Goal: Check status: Check status

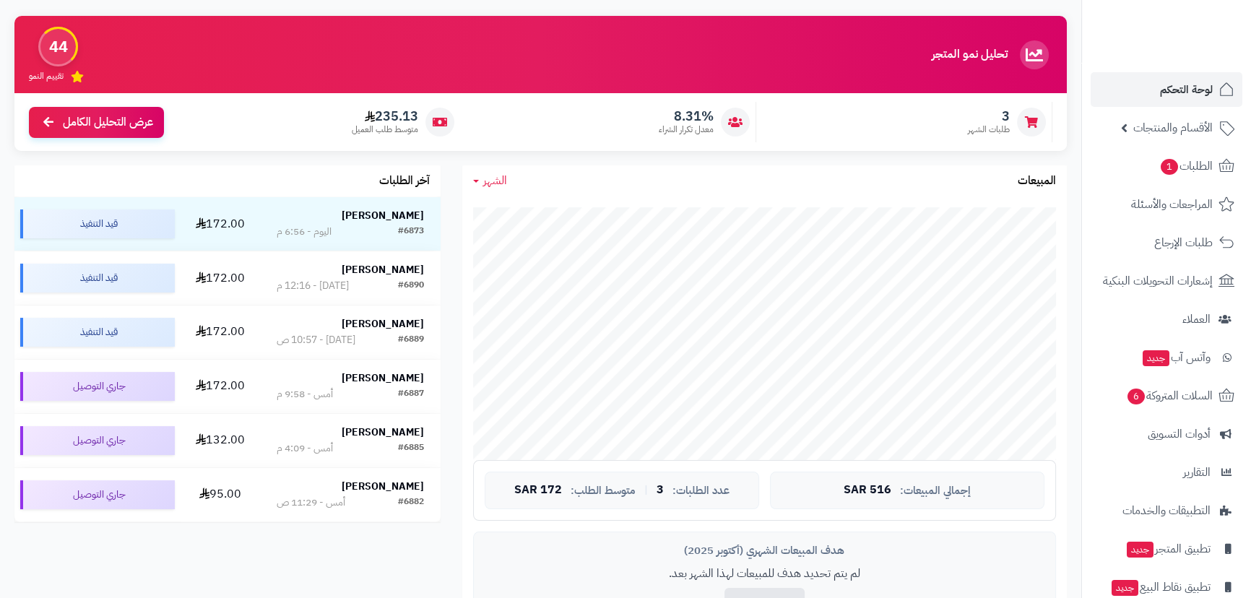
scroll to position [196, 0]
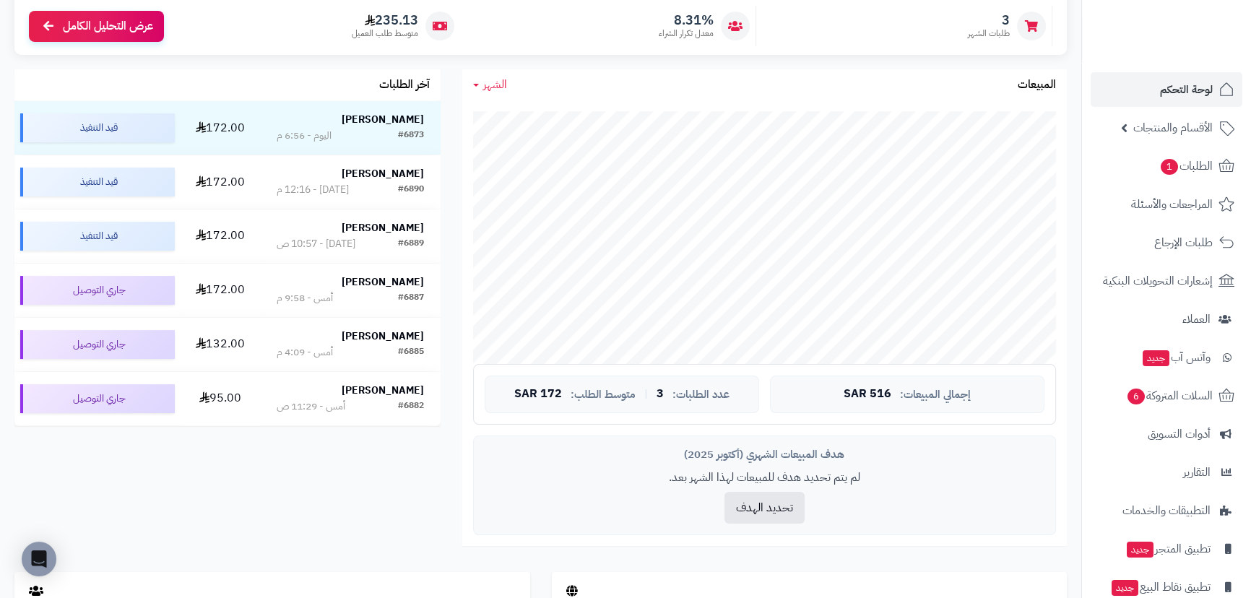
click at [491, 92] on link "الشهر" at bounding box center [490, 85] width 34 height 17
click at [557, 174] on link "الشهر" at bounding box center [520, 172] width 116 height 27
click at [492, 86] on span "الشهر" at bounding box center [495, 84] width 24 height 17
click at [531, 194] on link "السنة" at bounding box center [520, 199] width 116 height 27
drag, startPoint x: 827, startPoint y: 386, endPoint x: 899, endPoint y: 394, distance: 72.6
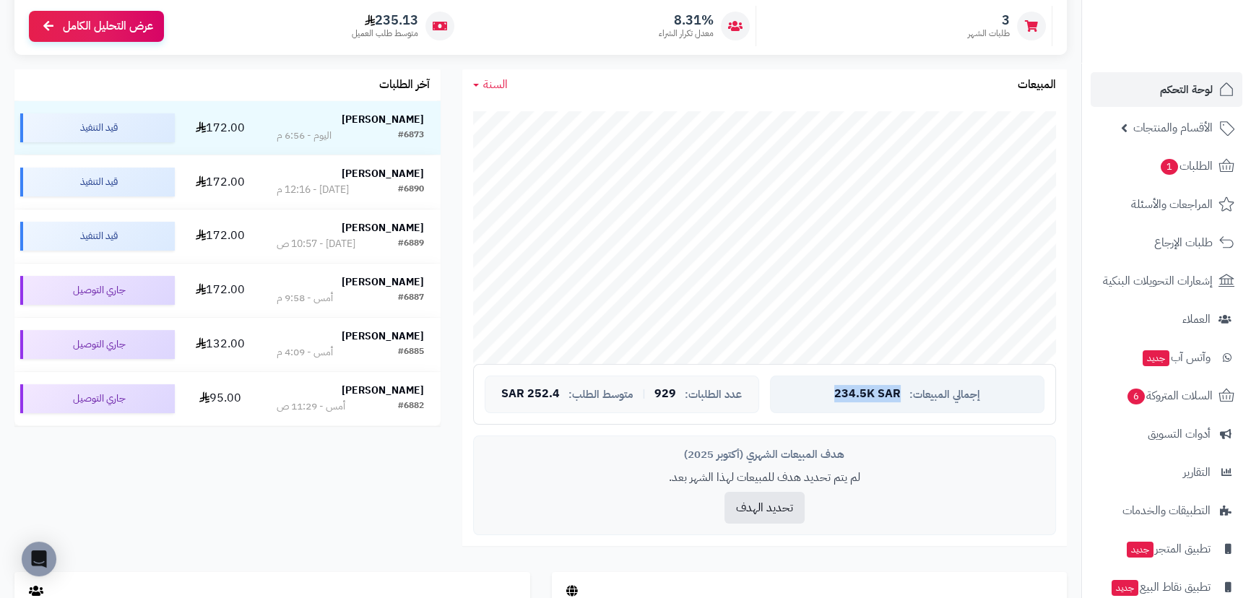
click at [899, 394] on div "إجمالي المبيعات: 234.5K SAR" at bounding box center [907, 394] width 274 height 38
